Goal: Register for event/course

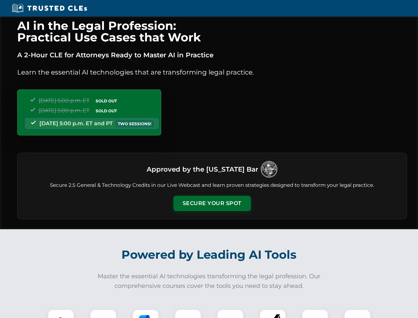
click at [212, 203] on button "Secure Your Spot" at bounding box center [211, 203] width 77 height 15
click at [61, 313] on img at bounding box center [60, 322] width 19 height 19
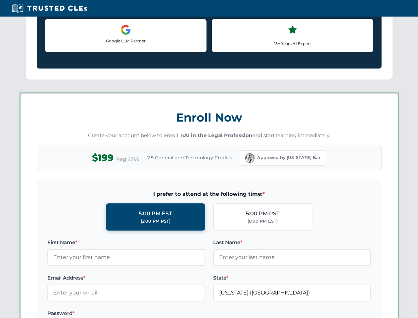
click at [146, 313] on label "Password *" at bounding box center [126, 313] width 158 height 8
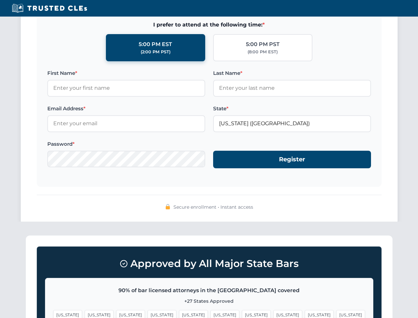
click at [305, 313] on span "[US_STATE]" at bounding box center [319, 315] width 29 height 10
